Goal: Use online tool/utility: Utilize a website feature to perform a specific function

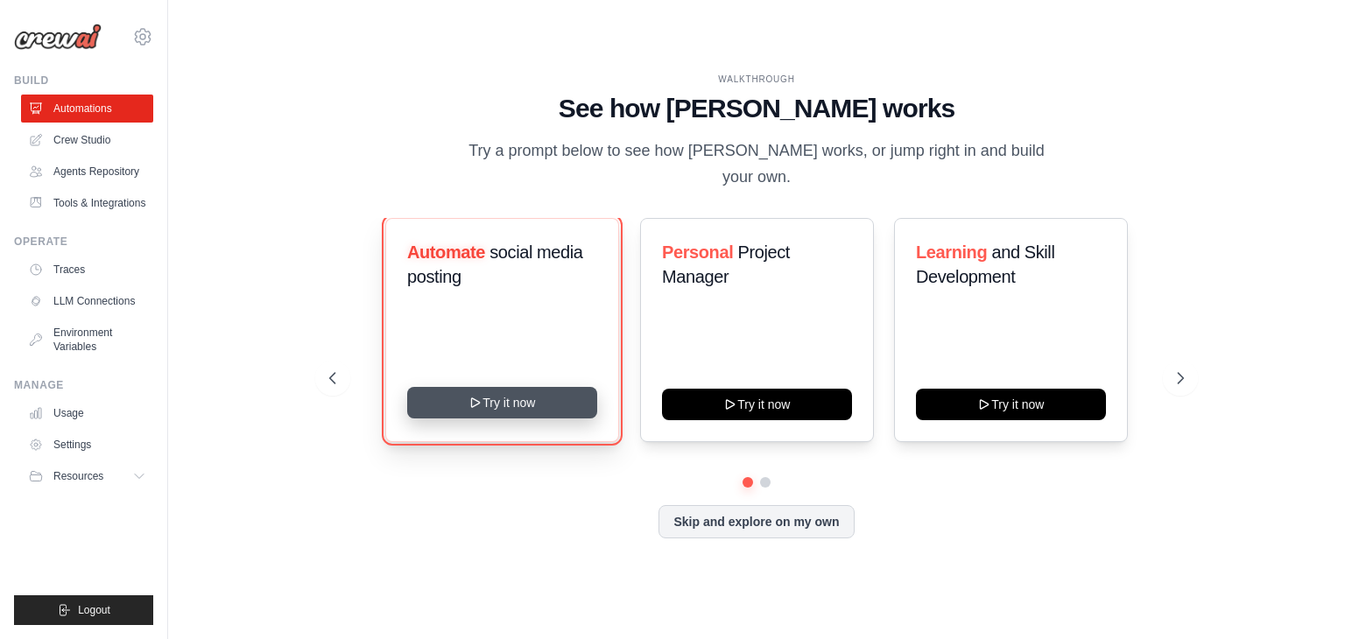
click at [577, 387] on button "Try it now" at bounding box center [502, 403] width 190 height 32
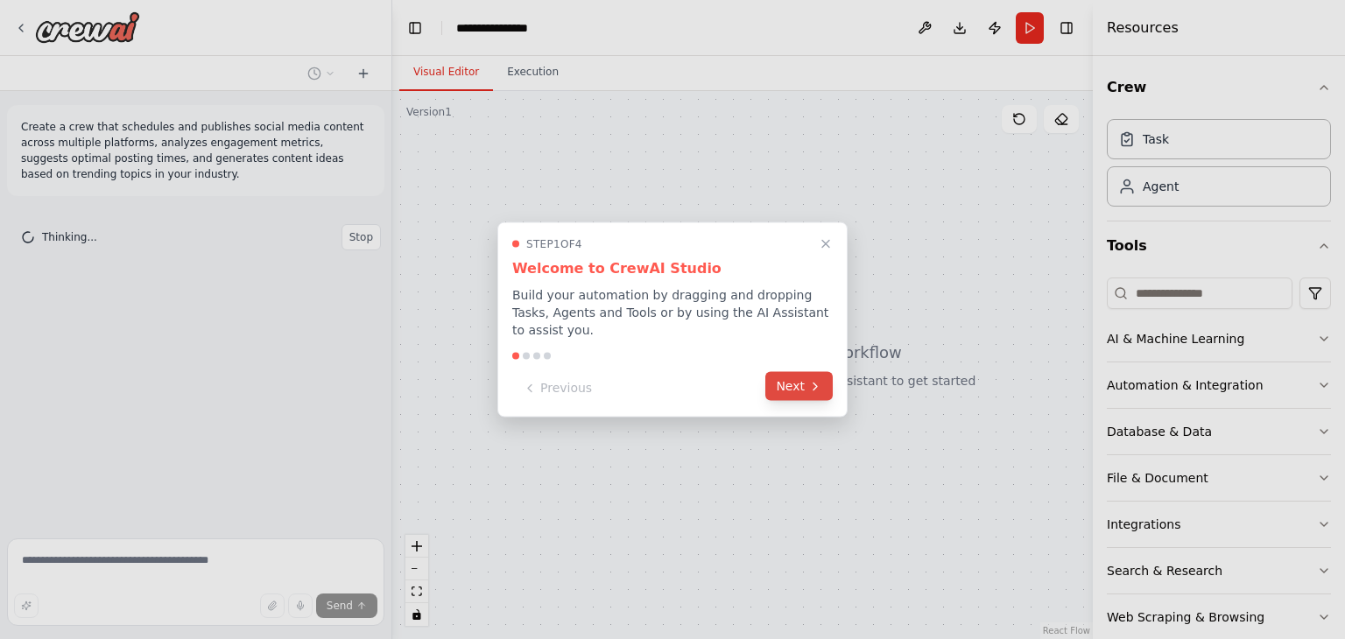
click at [789, 372] on button "Next" at bounding box center [798, 386] width 67 height 29
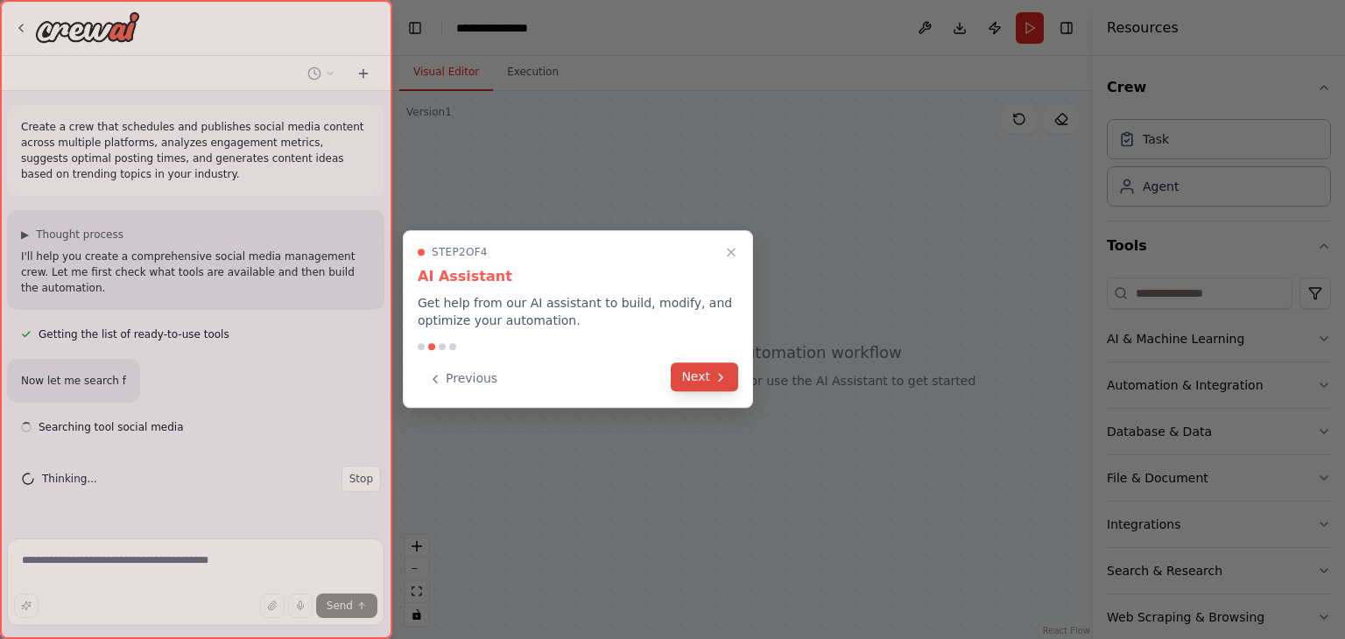
click at [693, 371] on button "Next" at bounding box center [704, 376] width 67 height 29
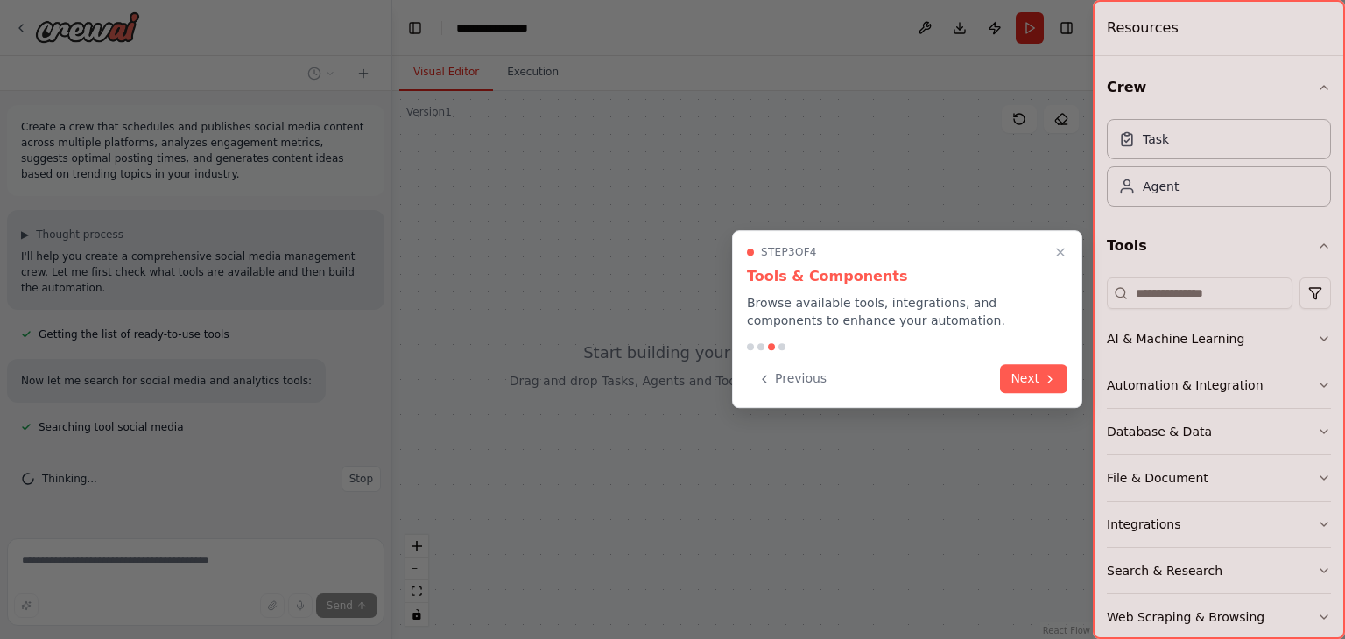
scroll to position [7, 0]
click at [1026, 392] on div "Previous Next" at bounding box center [907, 378] width 320 height 29
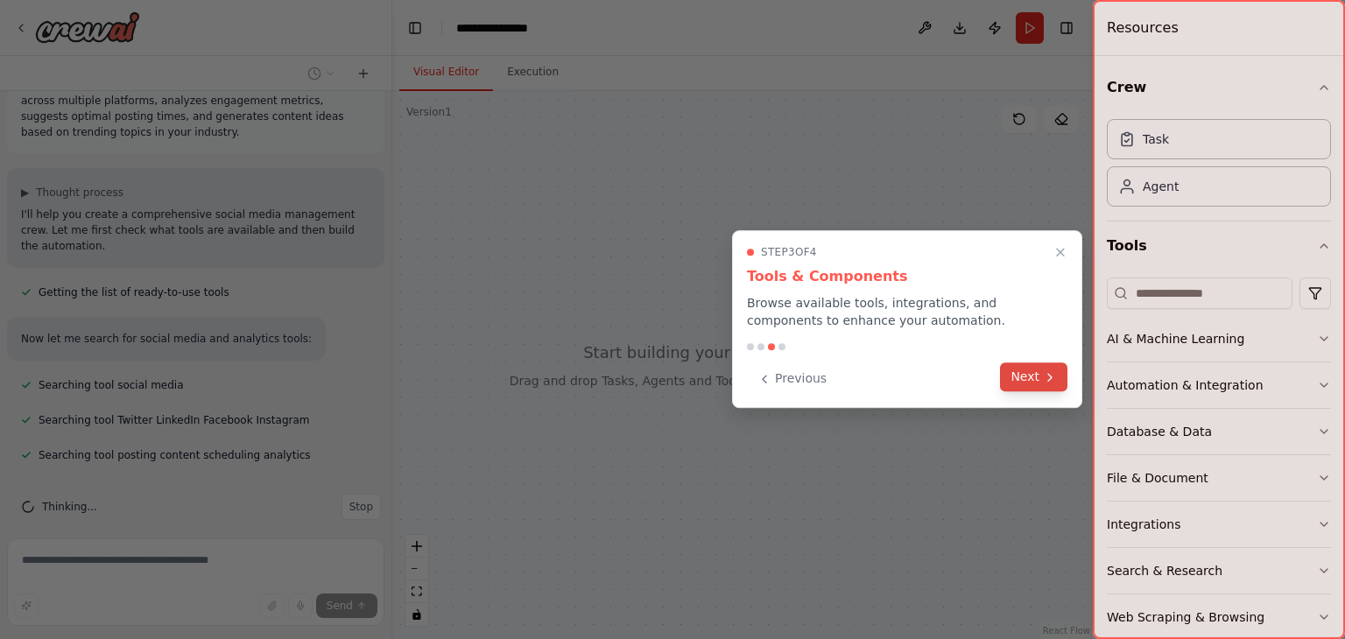
click at [1024, 378] on button "Next" at bounding box center [1033, 376] width 67 height 29
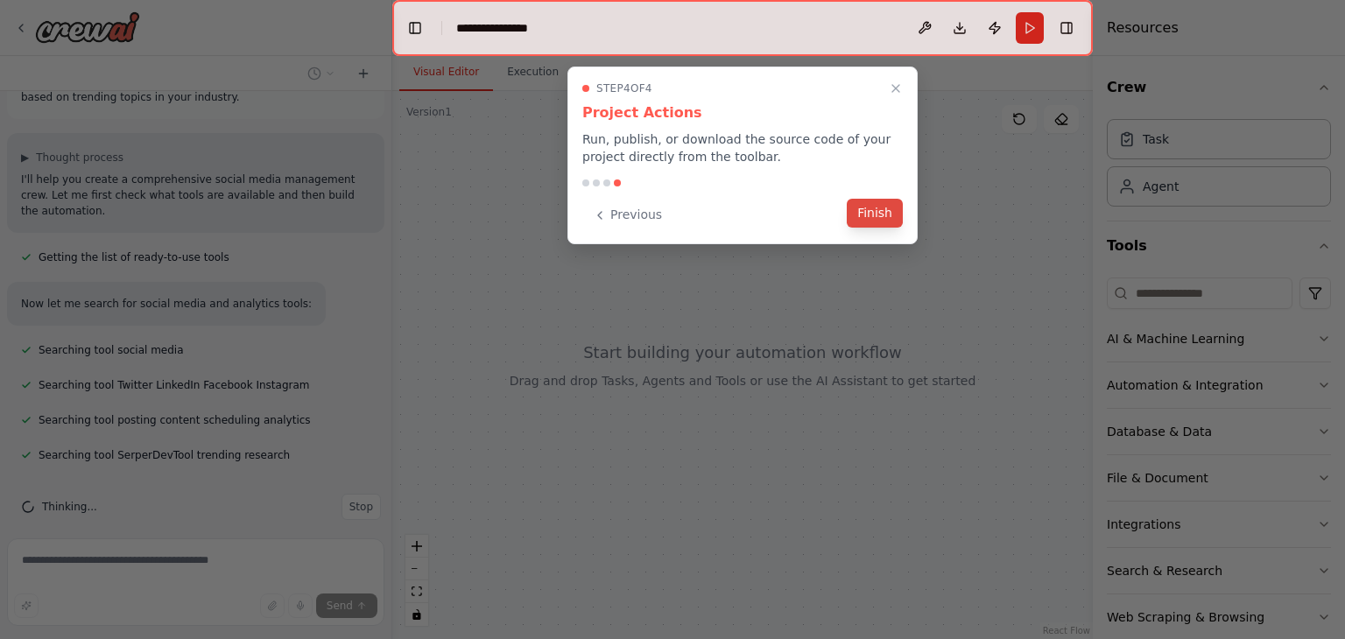
scroll to position [169, 0]
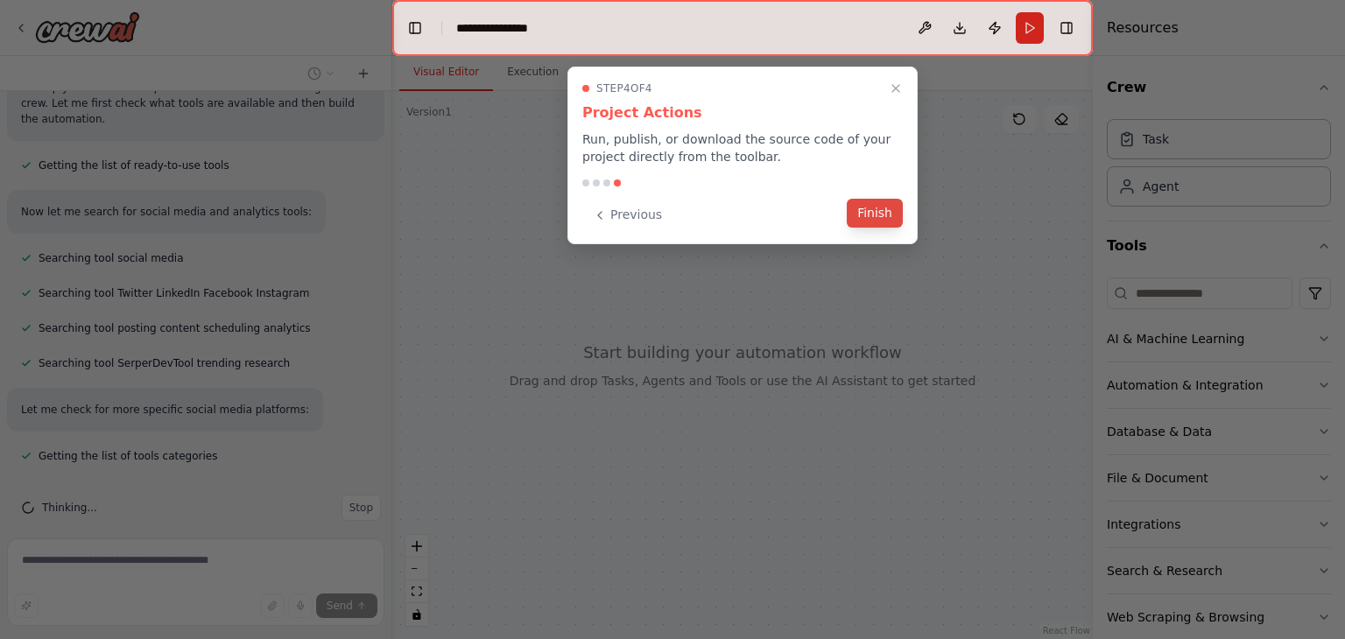
click at [861, 213] on button "Finish" at bounding box center [874, 213] width 56 height 29
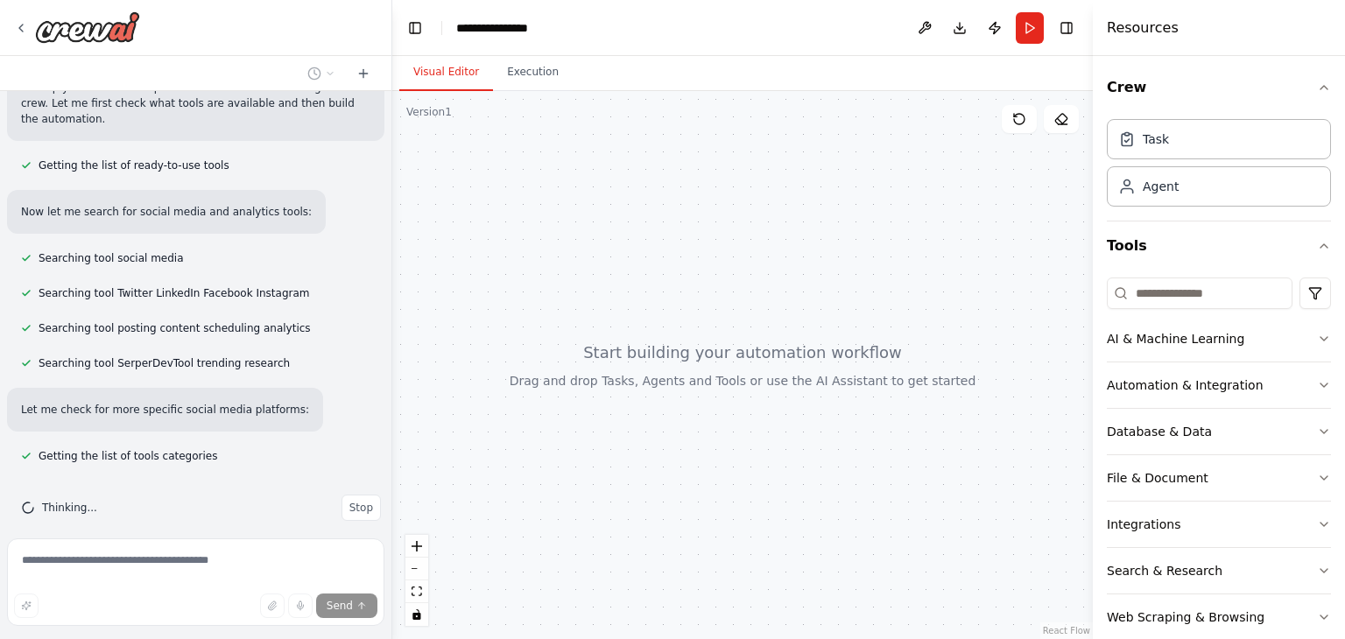
scroll to position [204, 0]
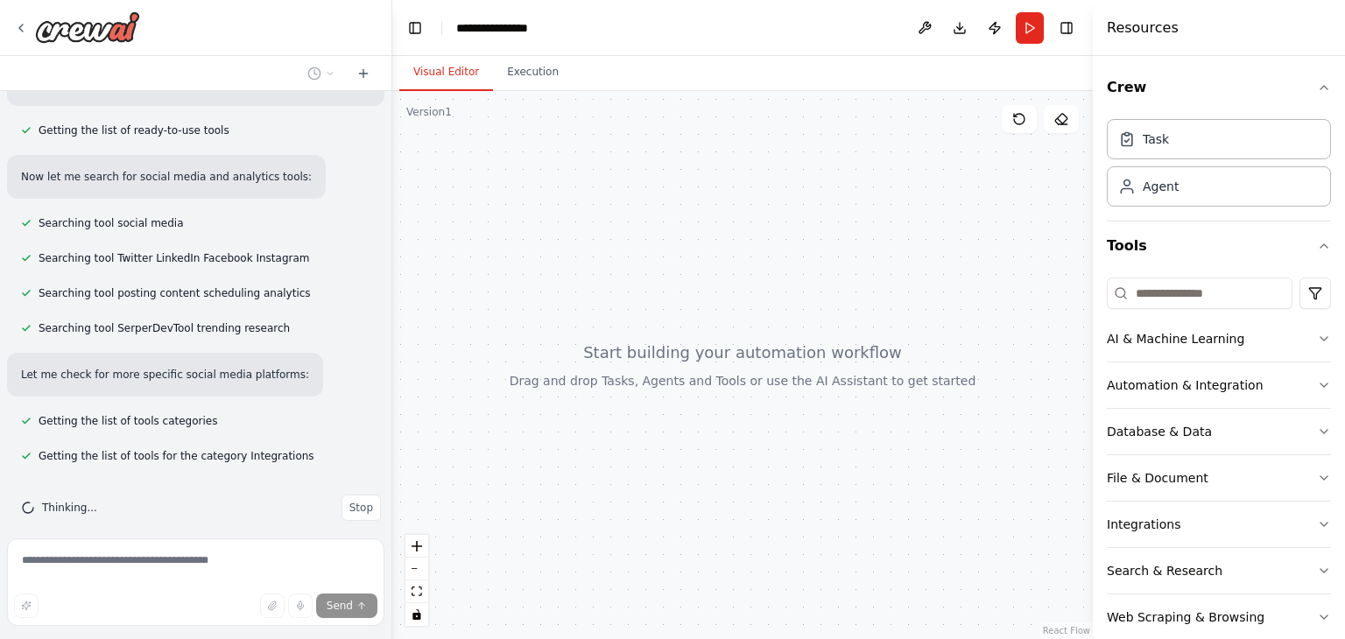
click at [733, 225] on div at bounding box center [742, 365] width 700 height 548
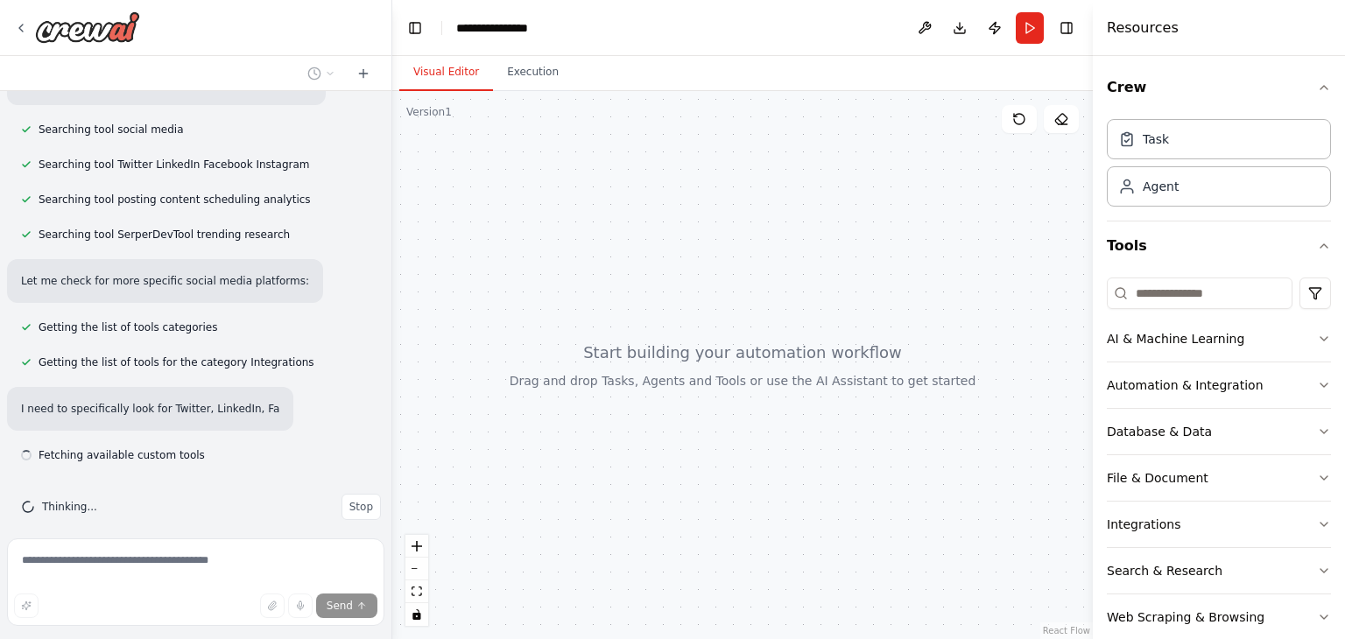
click at [747, 340] on div at bounding box center [742, 365] width 700 height 548
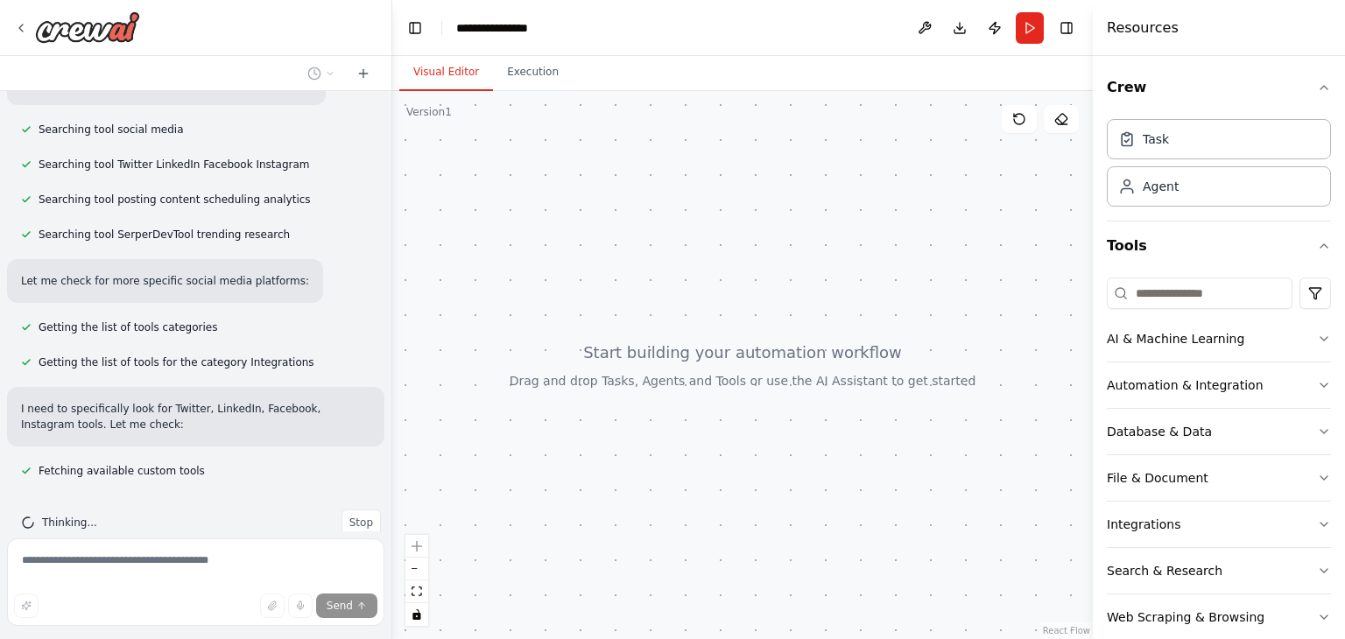
scroll to position [313, 0]
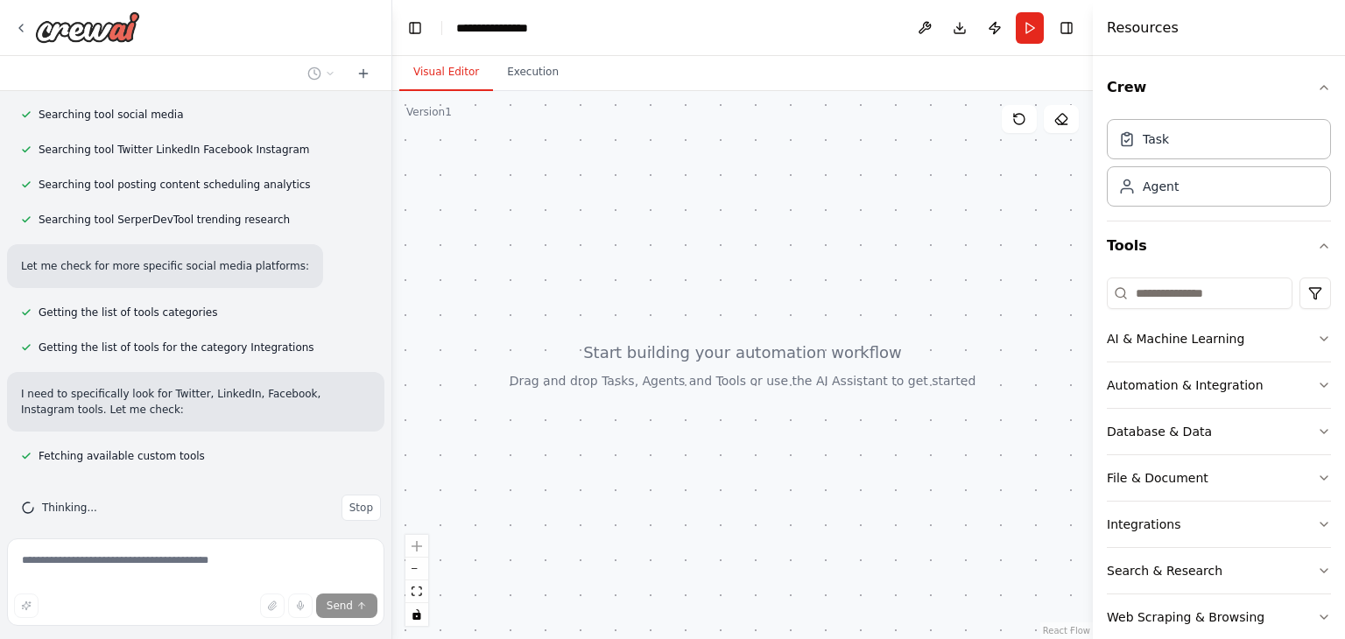
click at [733, 392] on div at bounding box center [742, 365] width 700 height 548
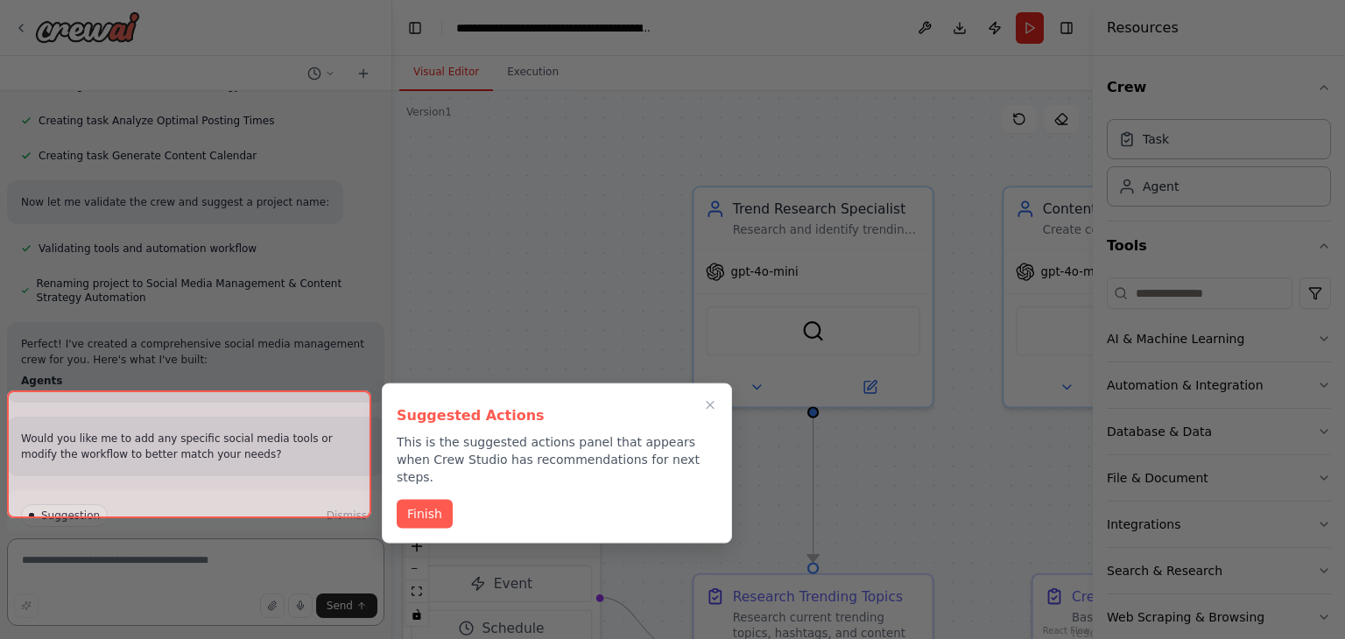
scroll to position [1544, 0]
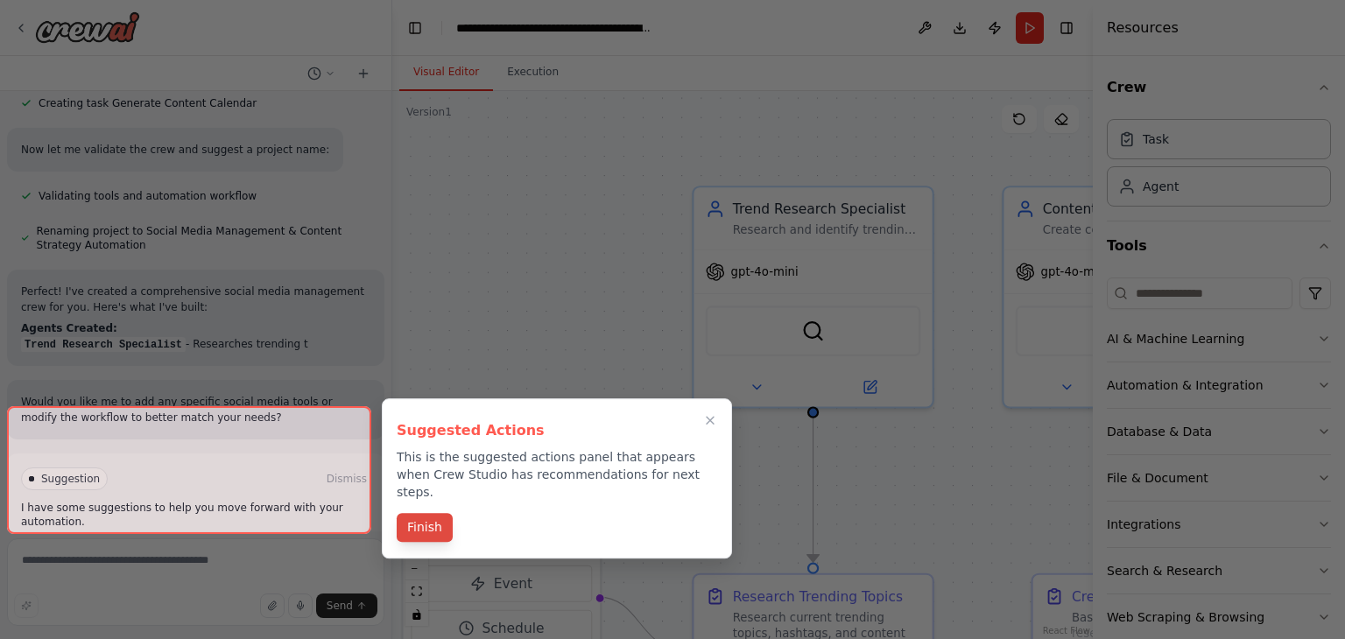
click at [427, 519] on button "Finish" at bounding box center [425, 527] width 56 height 29
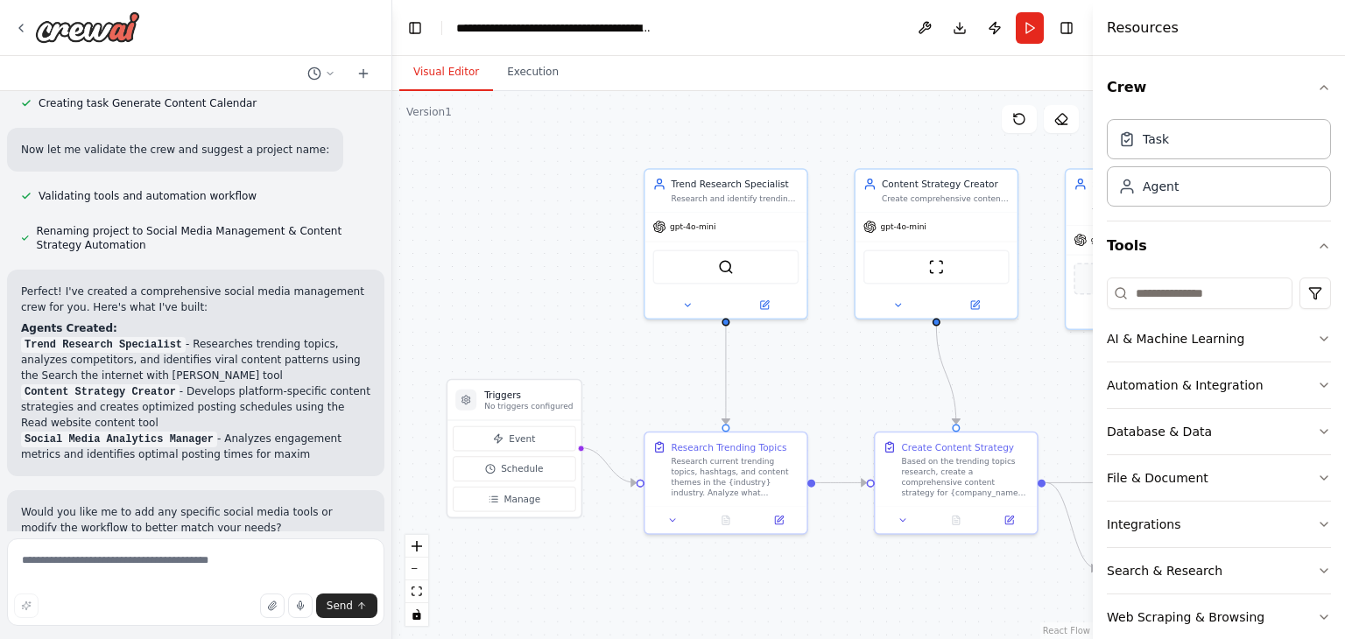
drag, startPoint x: 563, startPoint y: 432, endPoint x: 540, endPoint y: 299, distance: 135.0
click at [540, 299] on div ".deletable-edge-delete-btn { width: 20px; height: 20px; border: 0px solid #ffff…" at bounding box center [742, 365] width 700 height 548
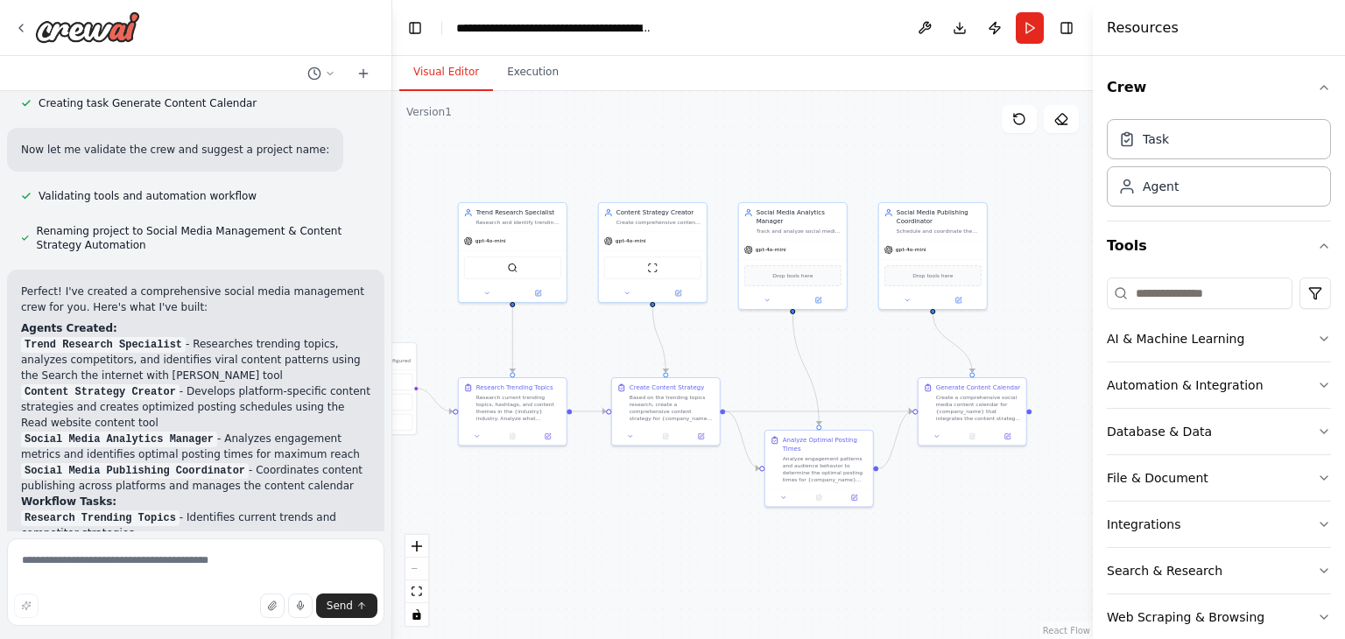
drag, startPoint x: 1043, startPoint y: 347, endPoint x: 838, endPoint y: 360, distance: 205.3
click at [838, 360] on div ".deletable-edge-delete-btn { width: 20px; height: 20px; border: 0px solid #ffff…" at bounding box center [742, 365] width 700 height 548
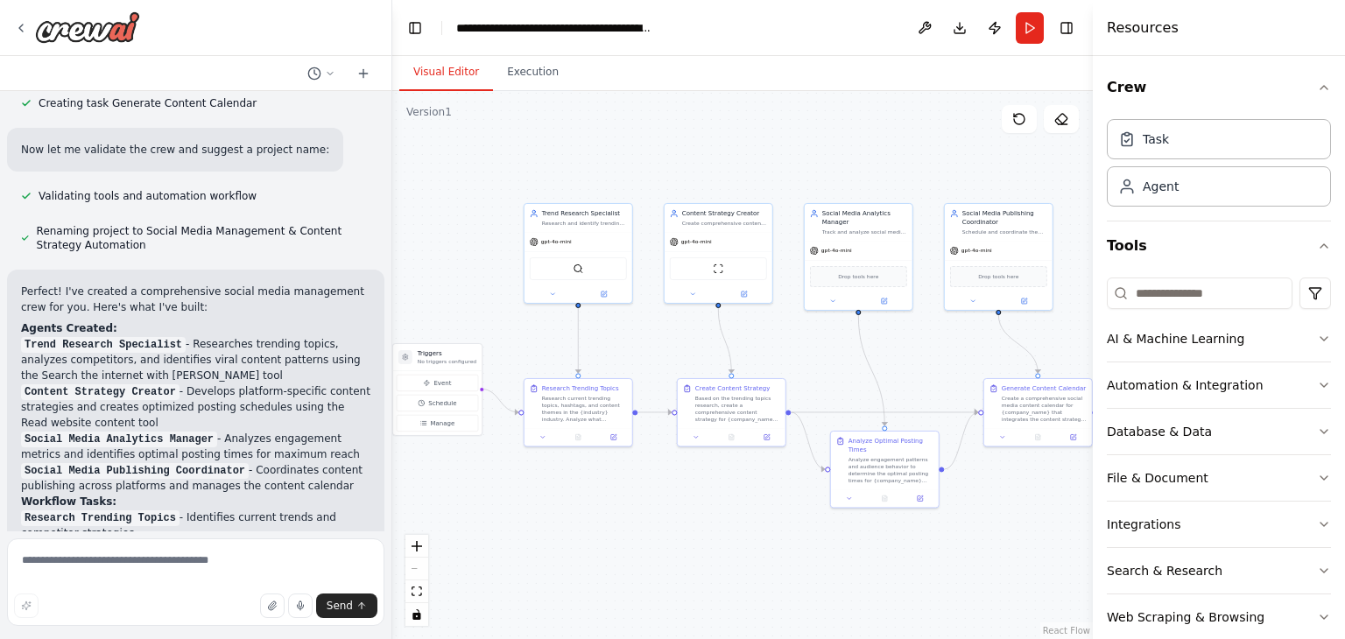
drag, startPoint x: 925, startPoint y: 355, endPoint x: 880, endPoint y: 356, distance: 45.6
click at [880, 356] on div ".deletable-edge-delete-btn { width: 20px; height: 20px; border: 0px solid #ffff…" at bounding box center [742, 365] width 700 height 548
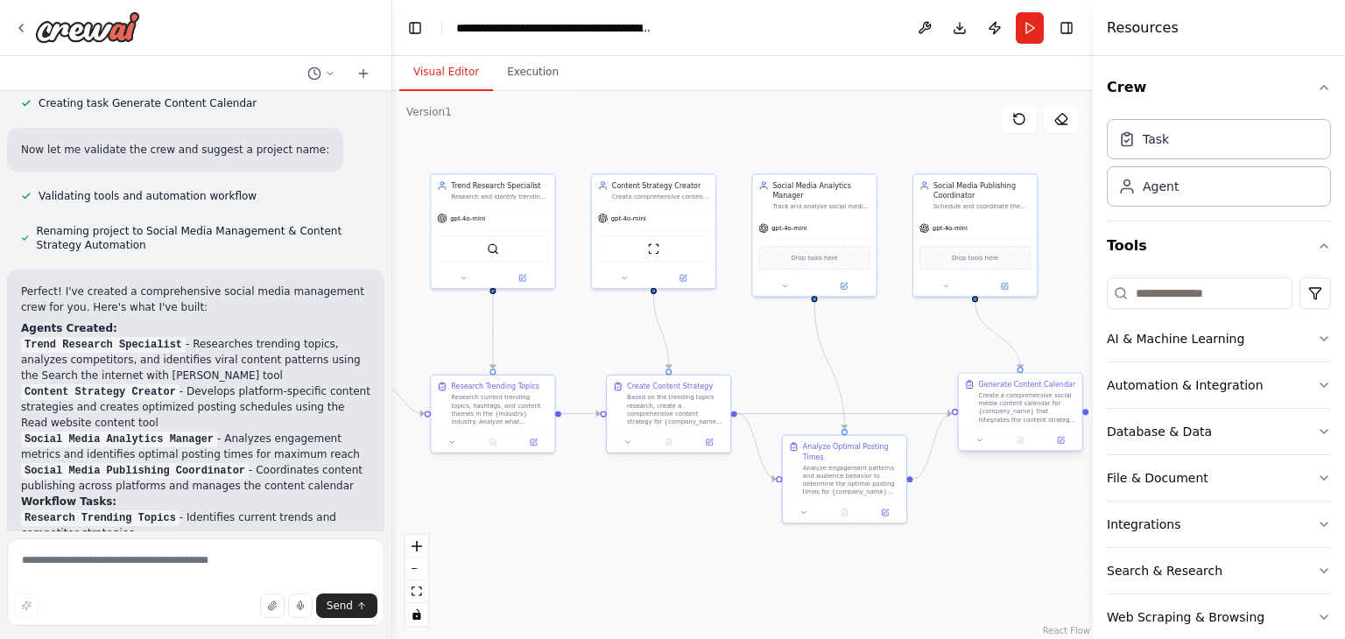
click at [1048, 418] on div "Create a comprehensive social media content calendar for {company_name} that in…" at bounding box center [1027, 407] width 97 height 32
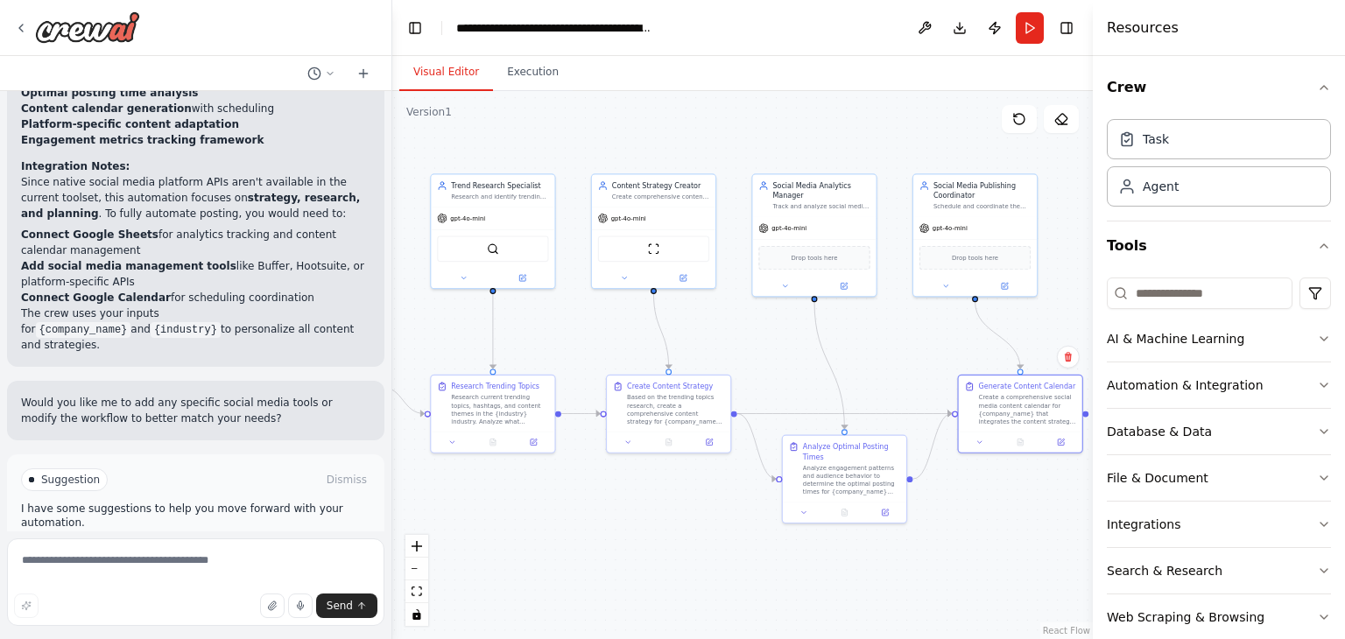
click at [919, 328] on div ".deletable-edge-delete-btn { width: 20px; height: 20px; border: 0px solid #ffff…" at bounding box center [742, 365] width 700 height 548
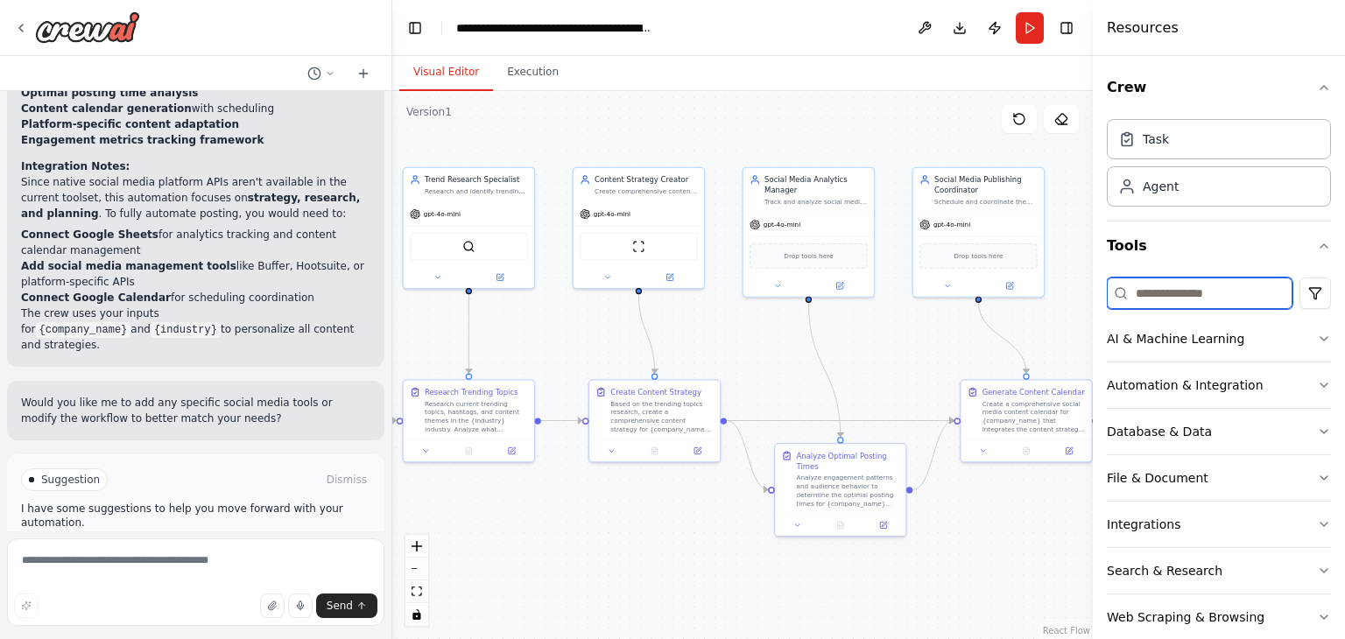
click at [1209, 285] on input at bounding box center [1199, 293] width 186 height 32
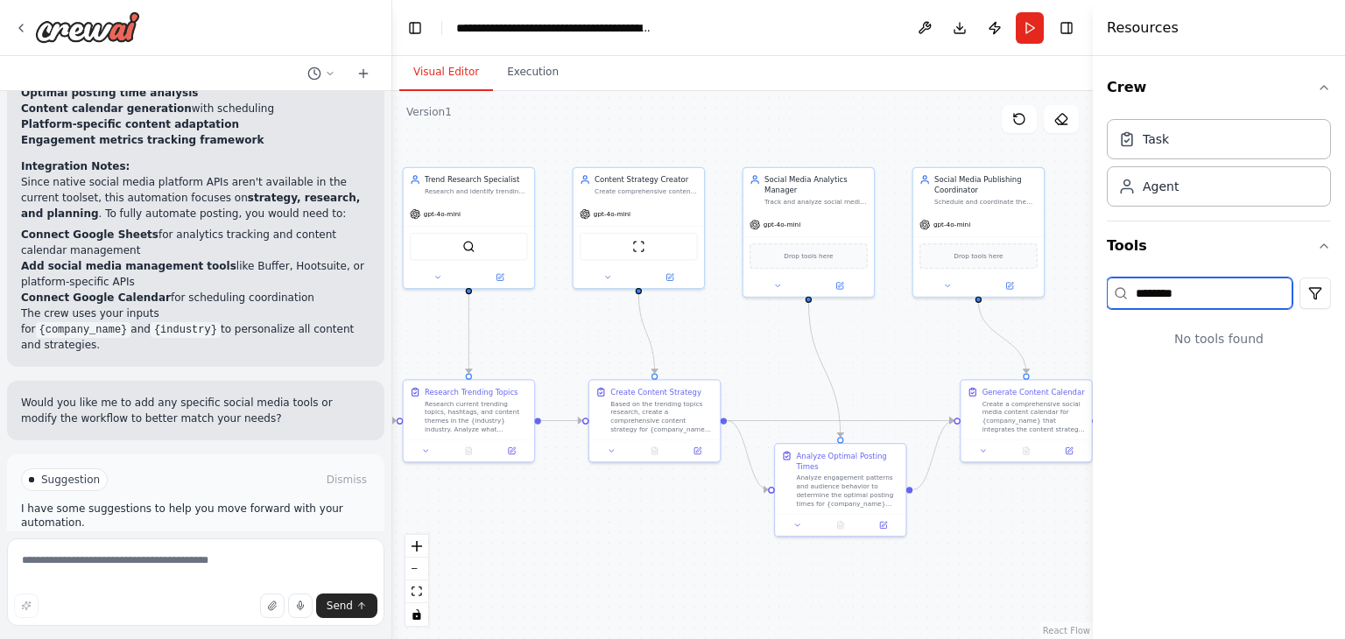
type input "*********"
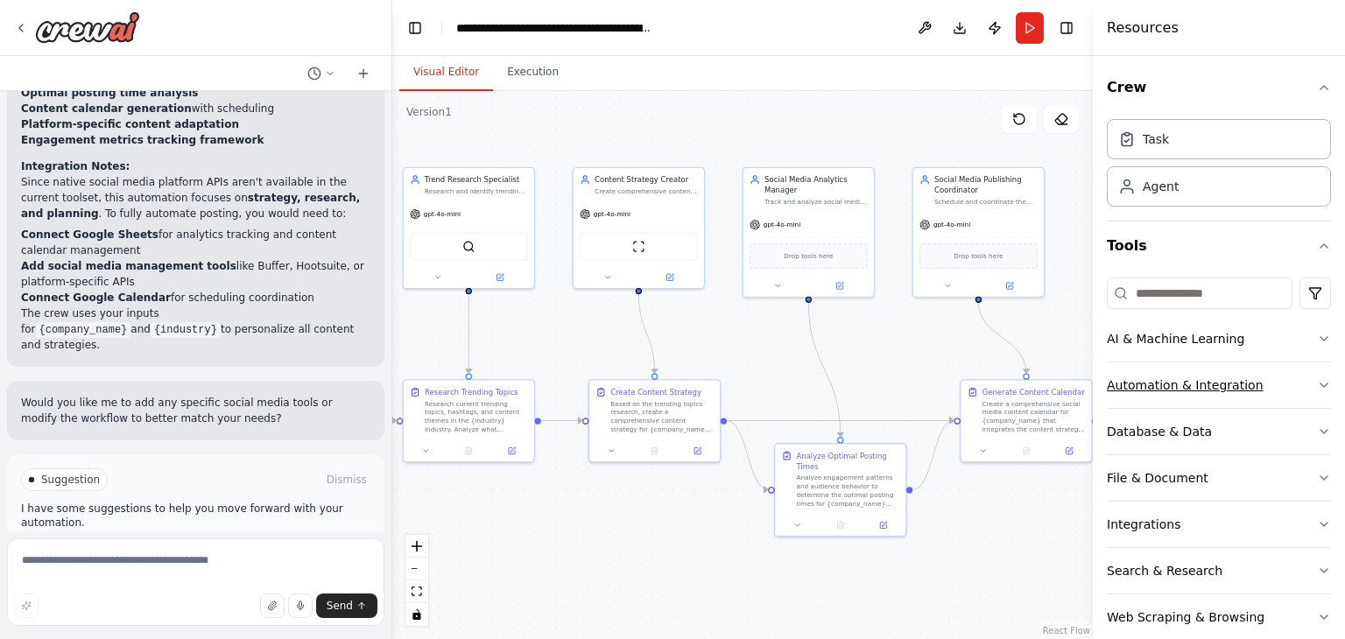
click at [1297, 385] on button "Automation & Integration" at bounding box center [1218, 385] width 224 height 46
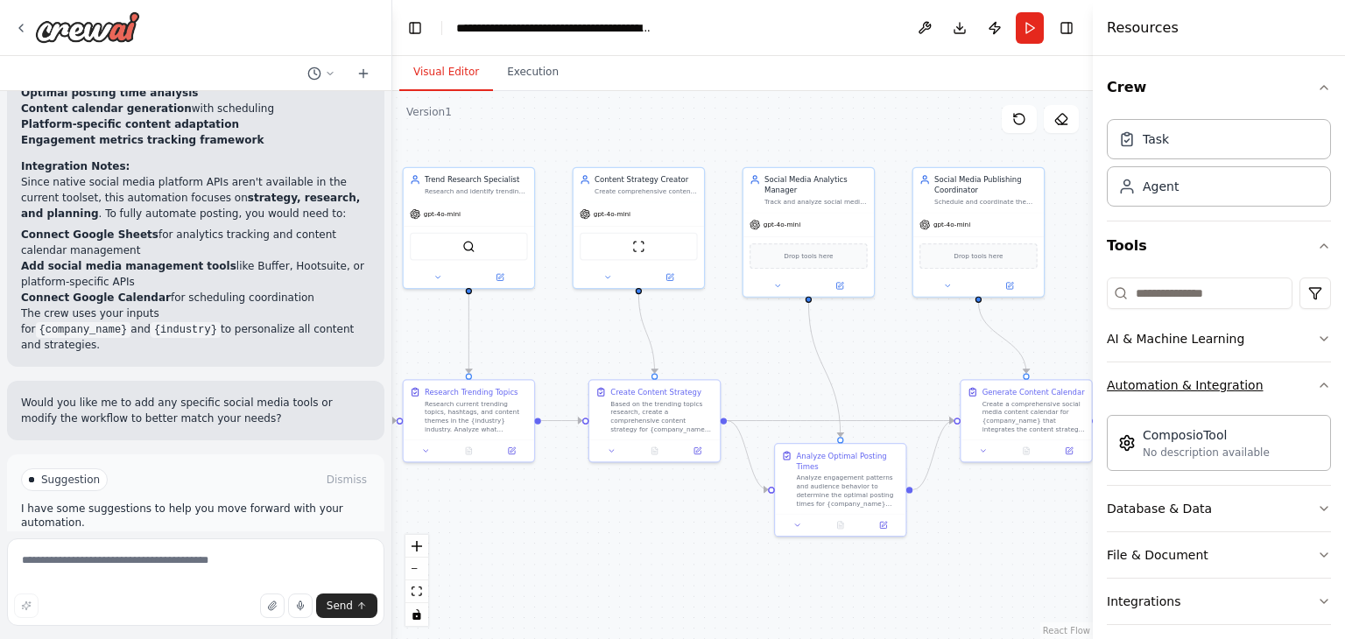
click at [1297, 385] on button "Automation & Integration" at bounding box center [1218, 385] width 224 height 46
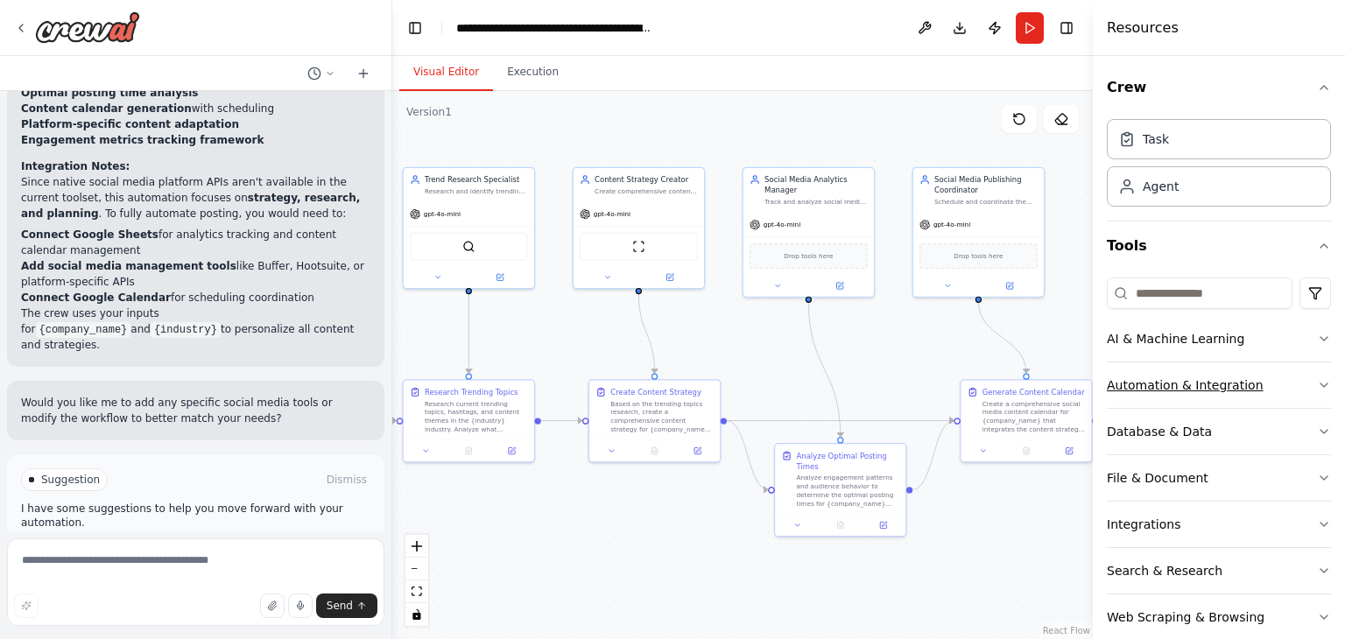
scroll to position [74, 0]
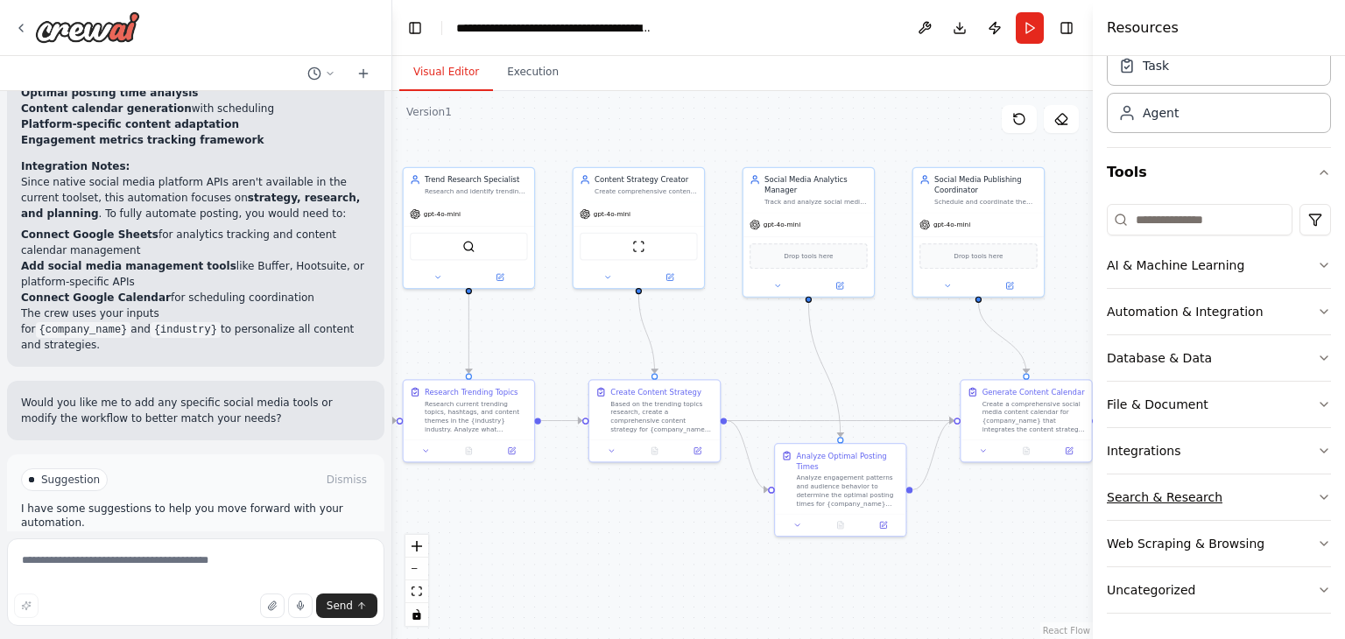
click at [1320, 495] on icon "button" at bounding box center [1323, 497] width 7 height 4
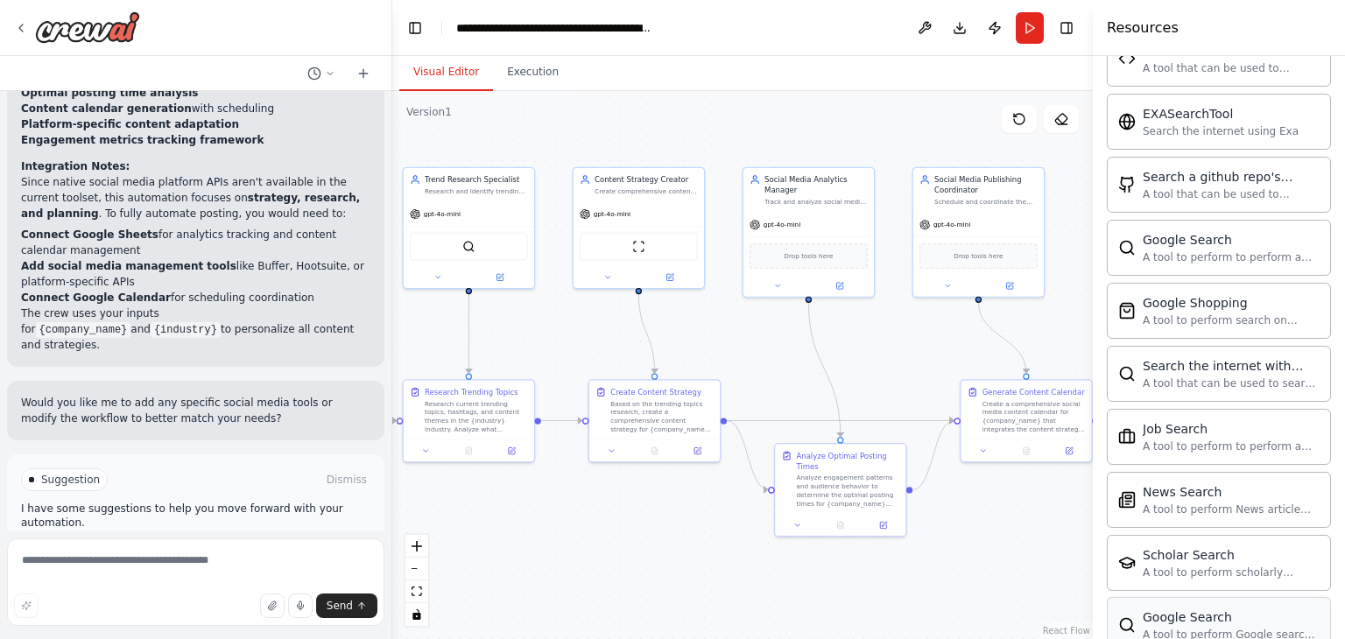
scroll to position [592, 0]
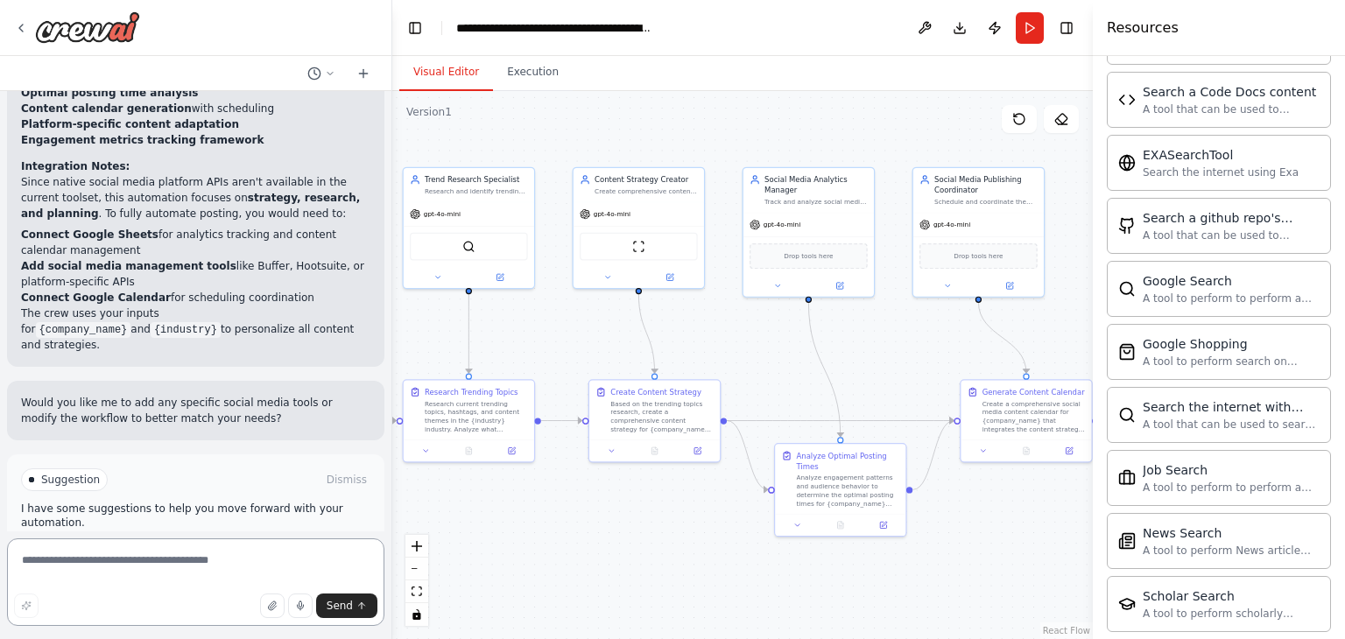
click at [216, 560] on textarea at bounding box center [195, 582] width 377 height 88
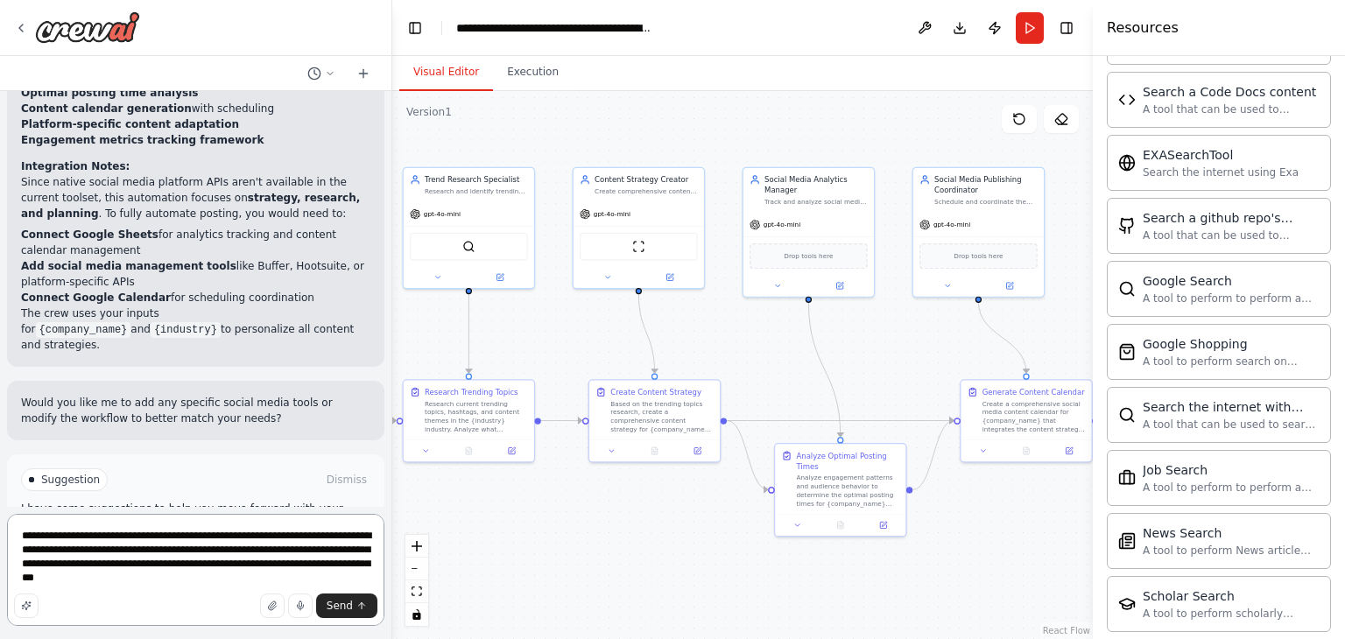
type textarea "**********"
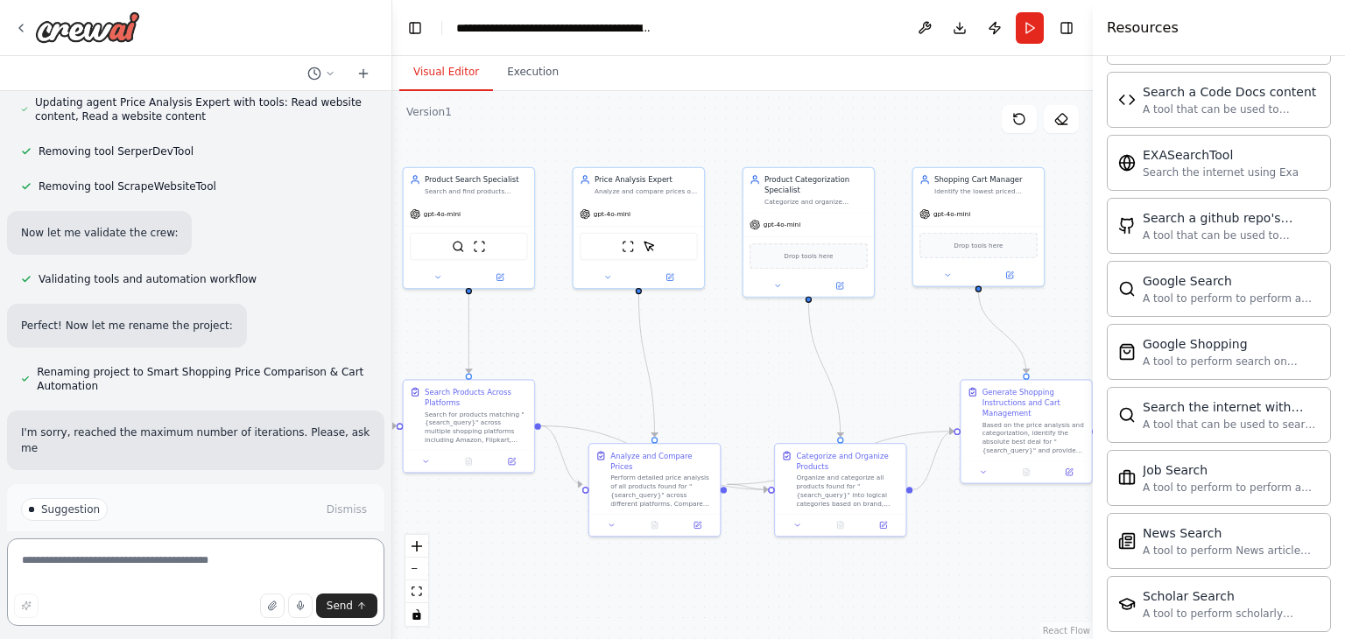
scroll to position [4408, 0]
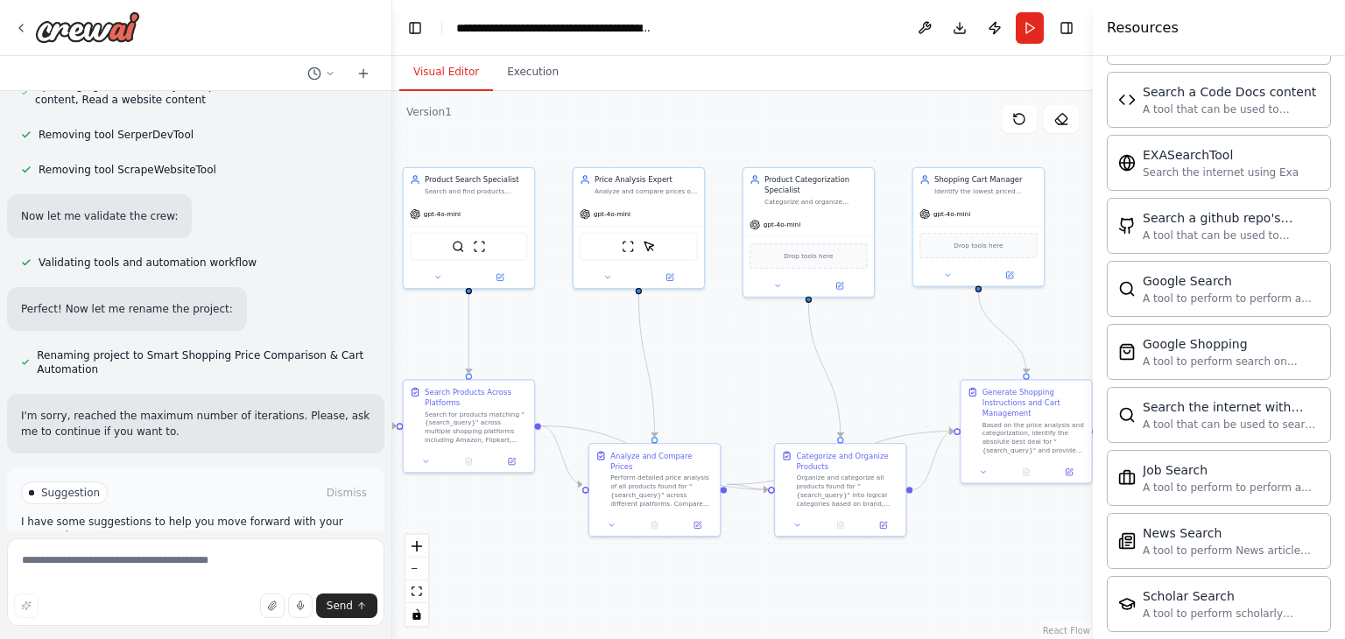
click at [265, 553] on button "Run Automation" at bounding box center [195, 567] width 349 height 28
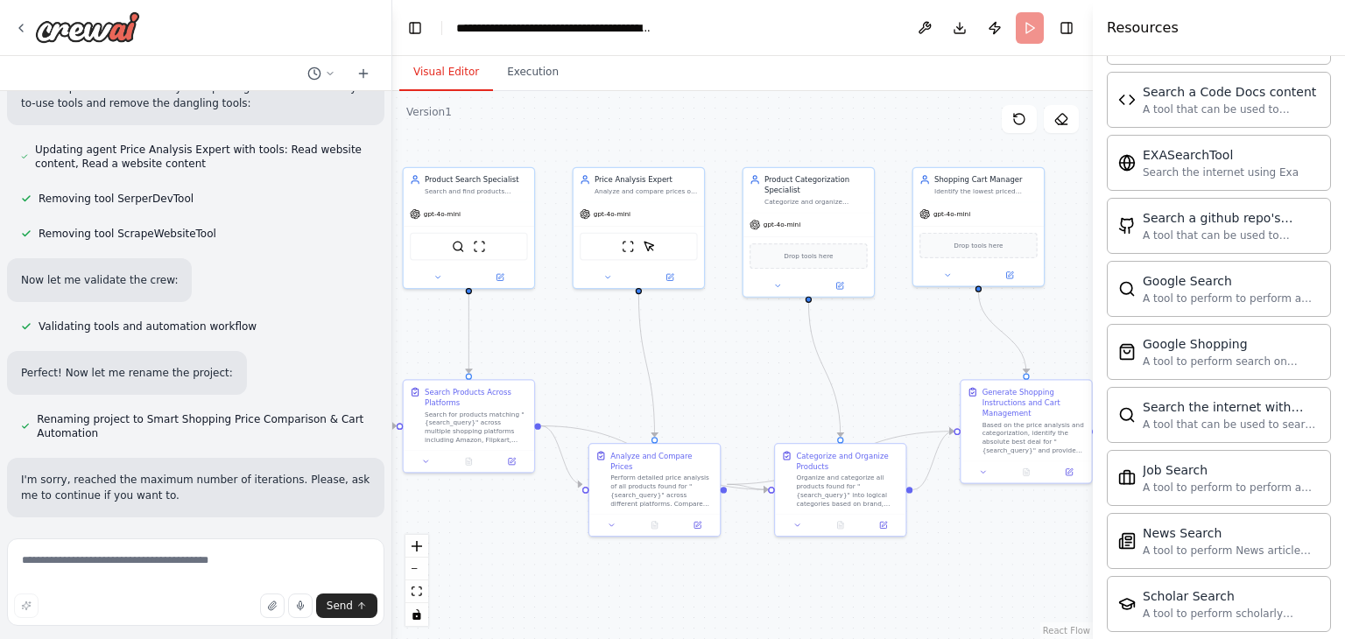
scroll to position [4267, 0]
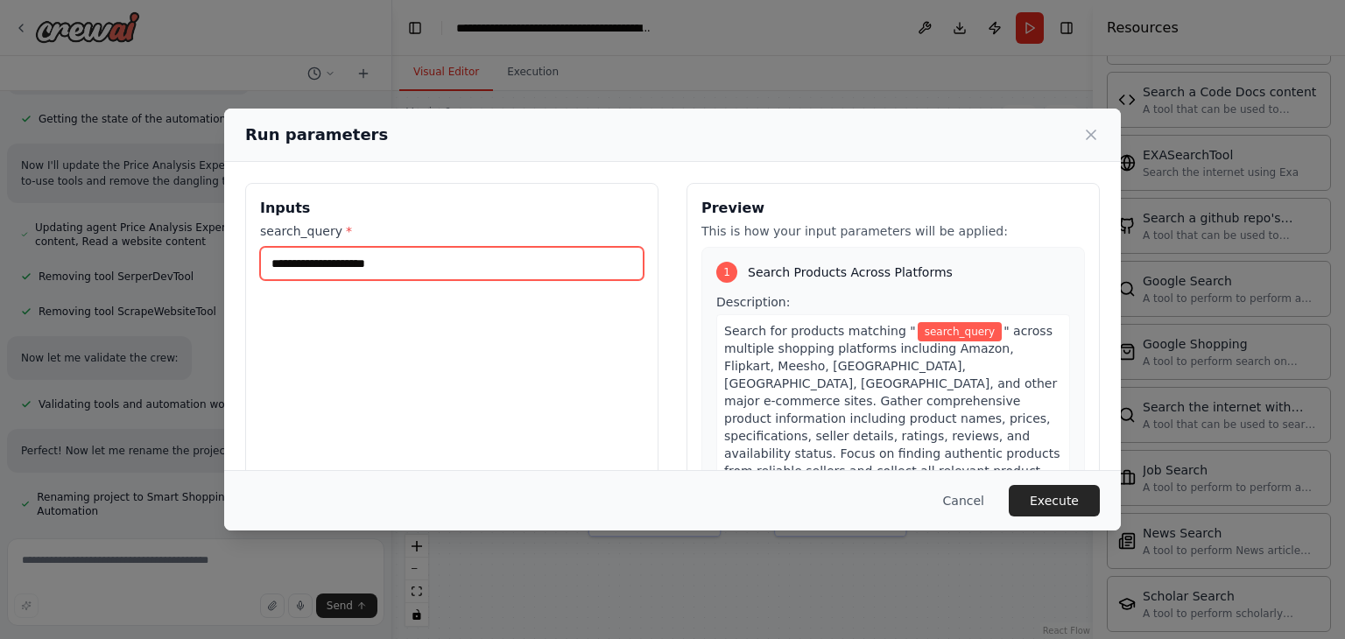
click at [403, 269] on input "search_query *" at bounding box center [451, 263] width 383 height 33
type input "*"
click at [411, 270] on input "**********" at bounding box center [451, 263] width 383 height 33
type input "**********"
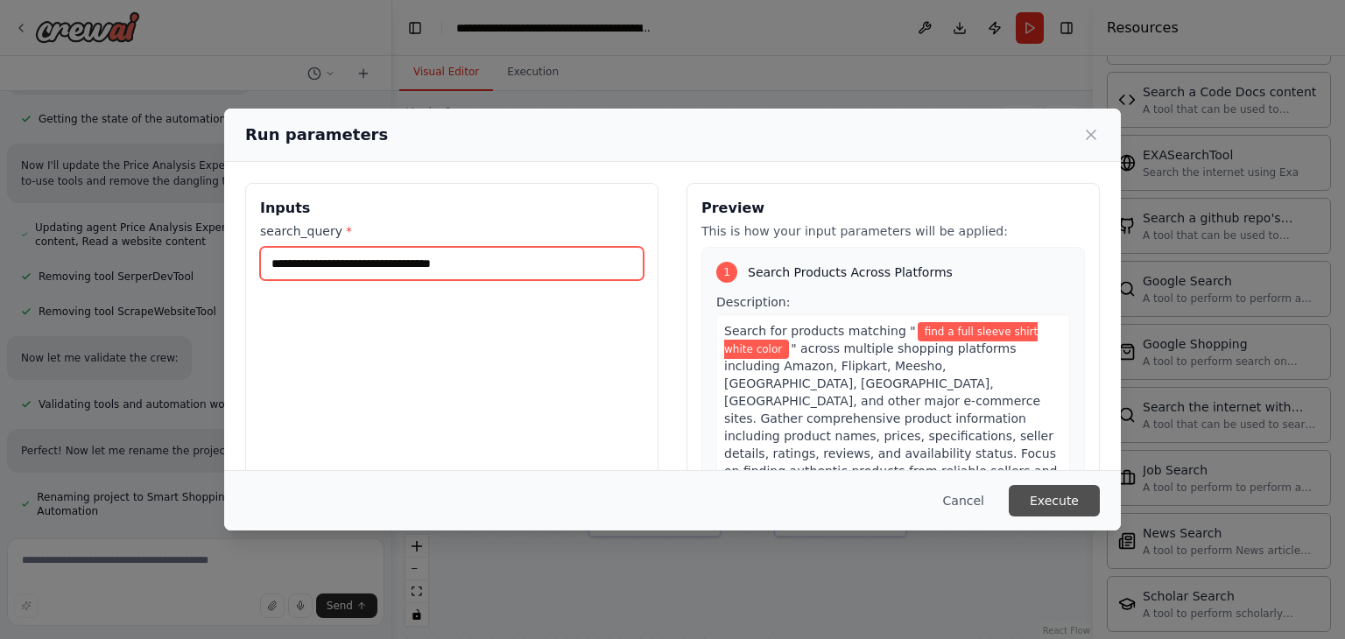
type input "**********"
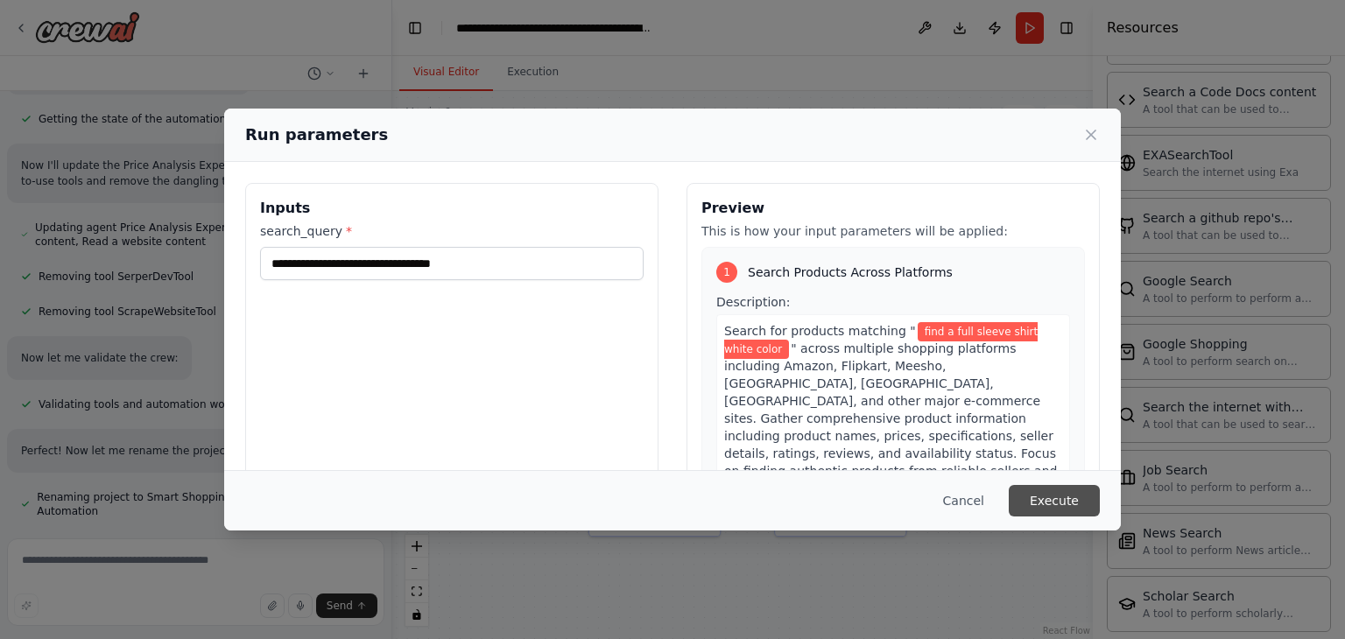
click at [1073, 490] on button "Execute" at bounding box center [1053, 501] width 91 height 32
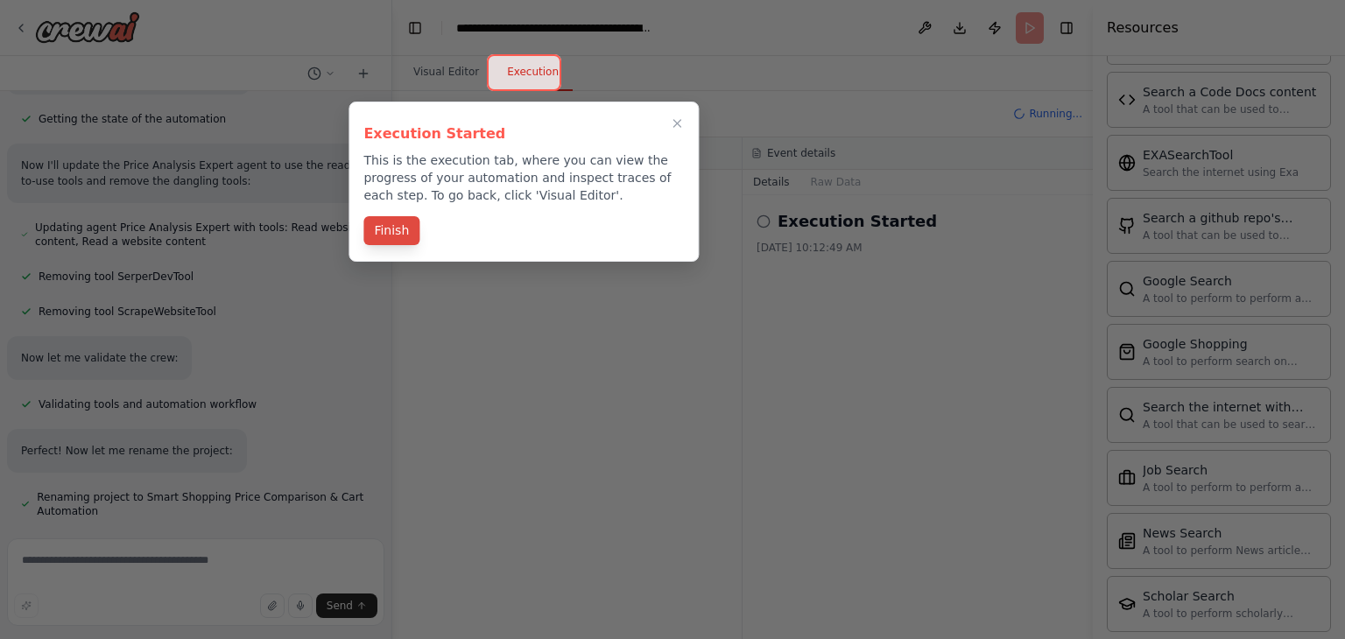
click at [404, 226] on button "Finish" at bounding box center [391, 230] width 56 height 29
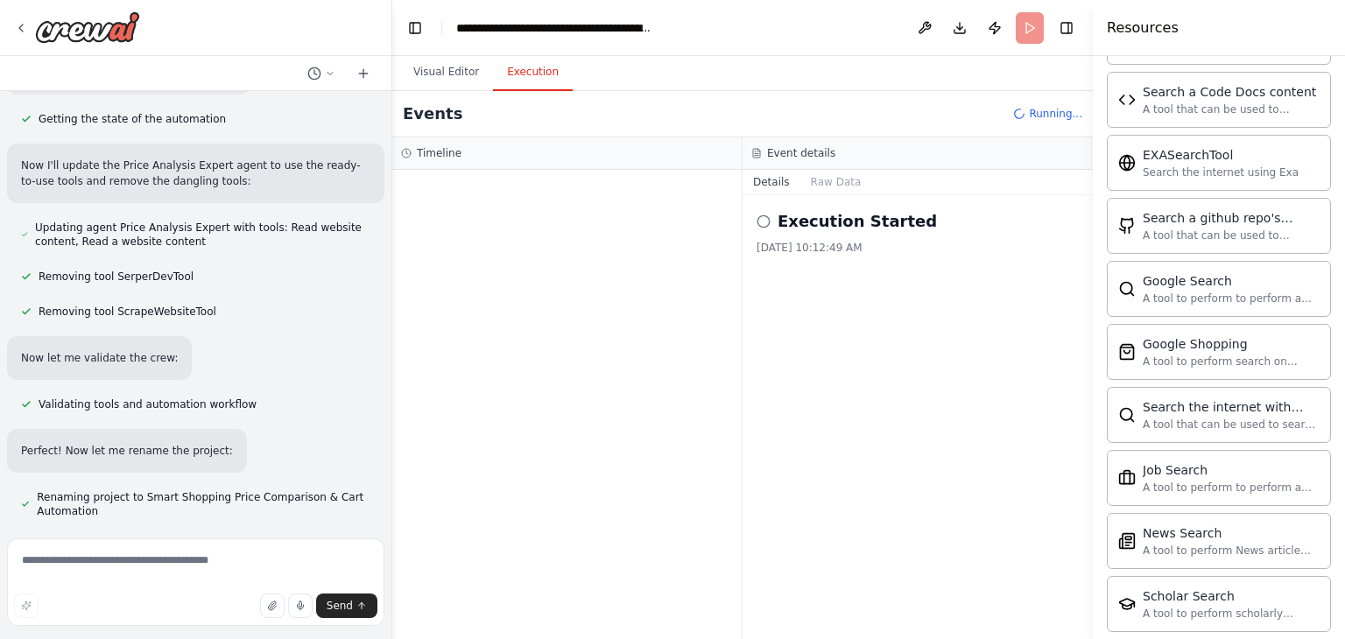
click at [835, 225] on h2 "Execution Started" at bounding box center [856, 221] width 159 height 25
click at [833, 242] on div "10/3/2025, 10:12:49 AM" at bounding box center [917, 248] width 322 height 14
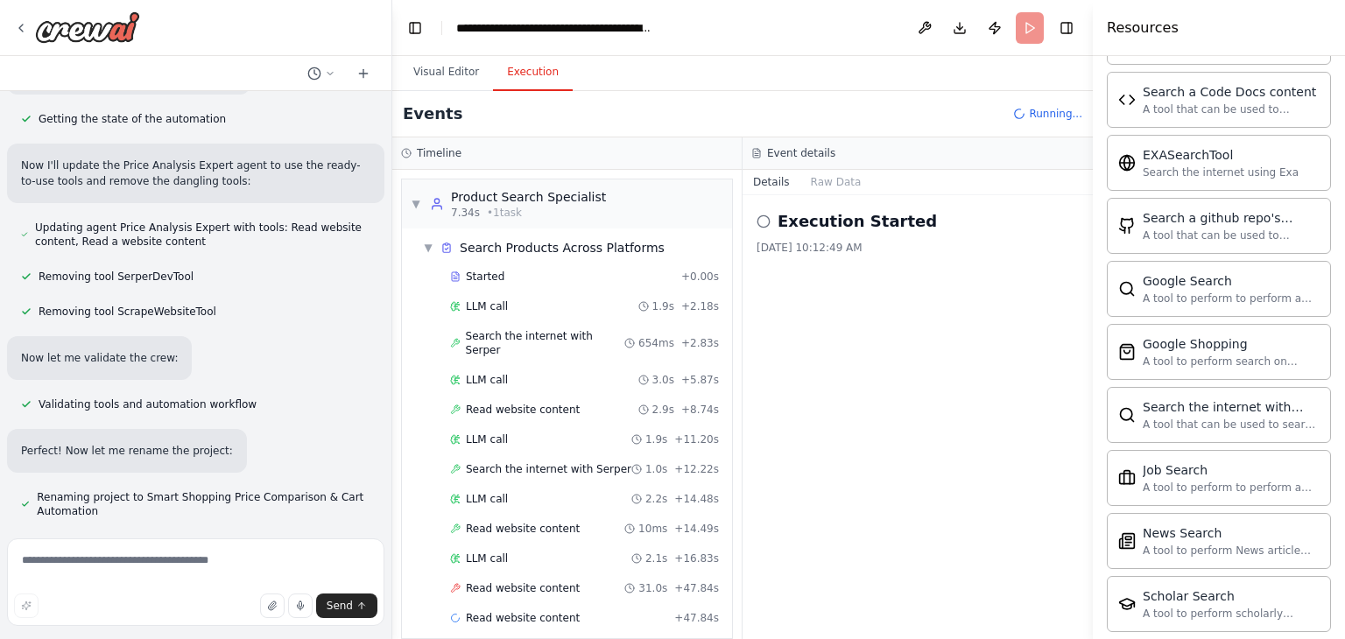
scroll to position [0, 0]
